Goal: Find specific page/section: Find specific page/section

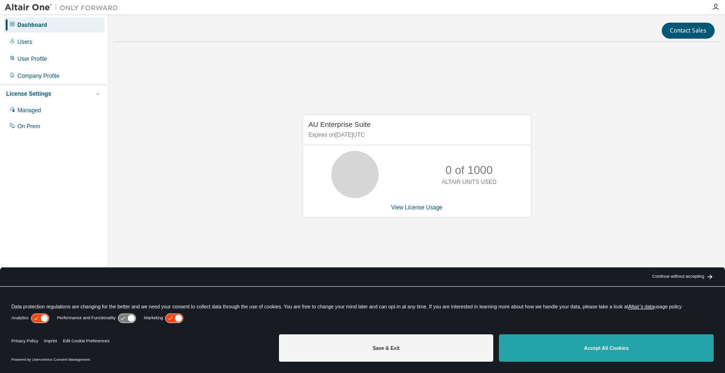
click at [555, 347] on button "Accept All Cookies" at bounding box center [606, 347] width 215 height 27
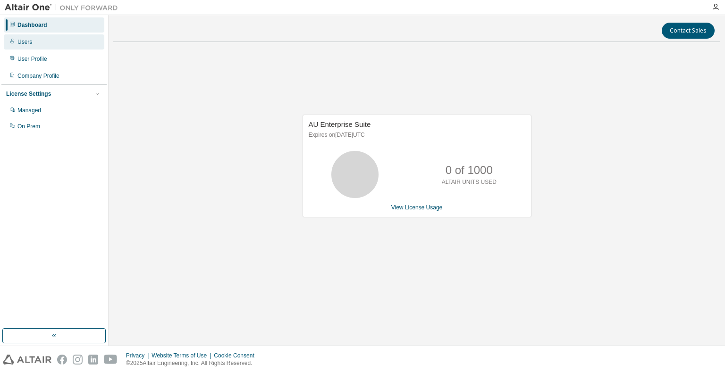
click at [51, 43] on div "Users" at bounding box center [54, 41] width 100 height 15
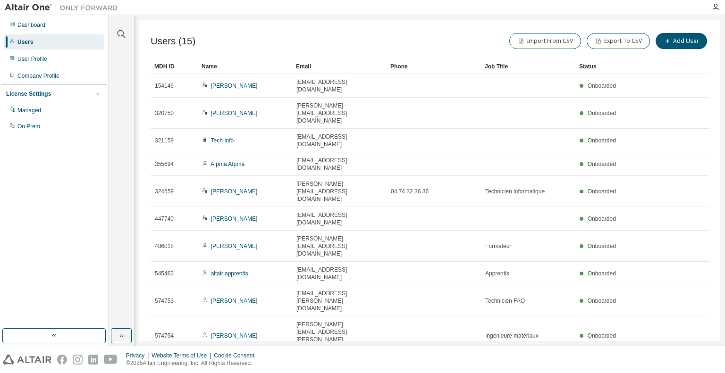
click at [682, 361] on icon "button" at bounding box center [684, 366] width 11 height 11
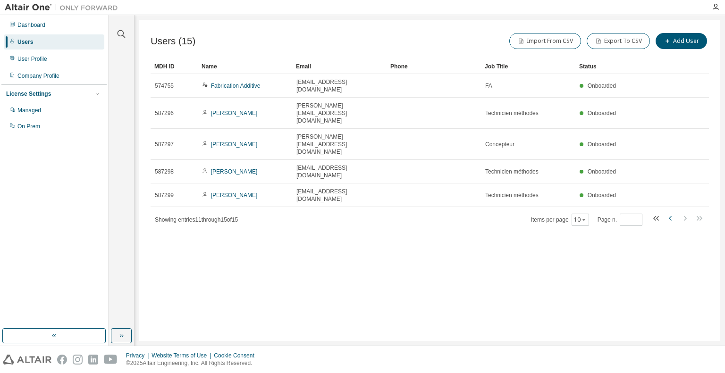
click at [670, 213] on icon "button" at bounding box center [670, 218] width 11 height 11
type input "*"
